Goal: Navigation & Orientation: Find specific page/section

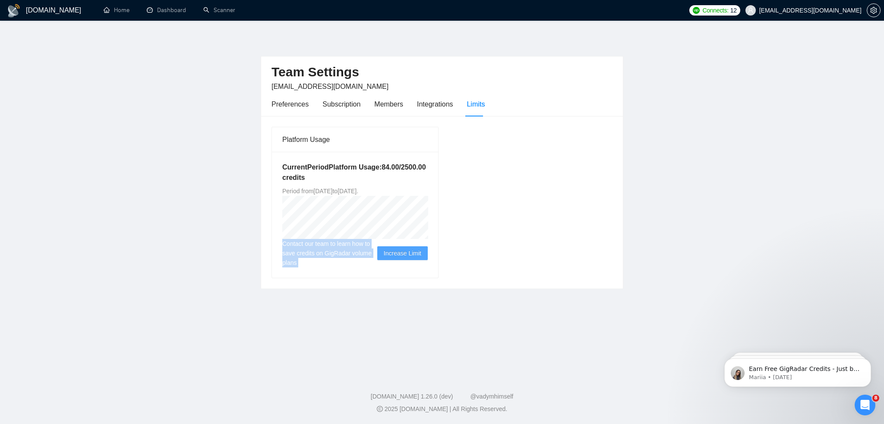
drag, startPoint x: 456, startPoint y: 236, endPoint x: 523, endPoint y: 375, distance: 154.5
click at [499, 337] on main "Team Settings [EMAIL_ADDRESS][DOMAIN_NAME] Preferences Subscription Members Int…" at bounding box center [442, 196] width 857 height 323
click at [660, 215] on main "Team Settings [EMAIL_ADDRESS][DOMAIN_NAME] Preferences Subscription Members Int…" at bounding box center [442, 196] width 857 height 323
click at [177, 13] on link "Dashboard" at bounding box center [166, 9] width 39 height 7
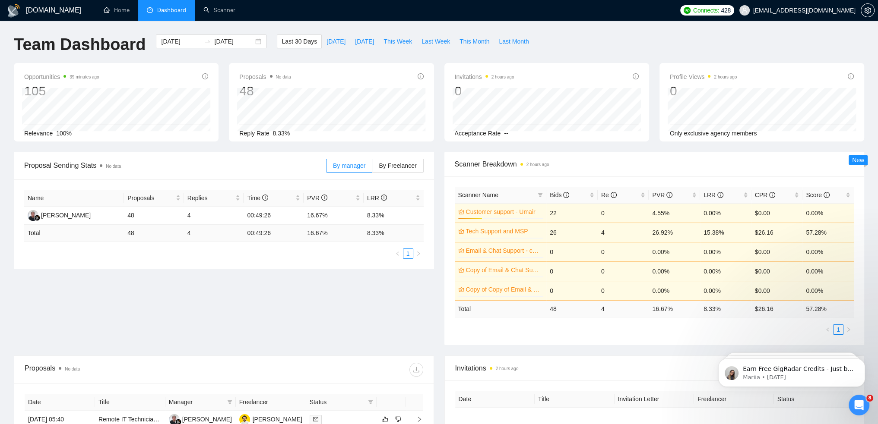
click at [567, 117] on div "[DATE] [DATE] 0" at bounding box center [546, 109] width 188 height 43
